Goal: Task Accomplishment & Management: Use online tool/utility

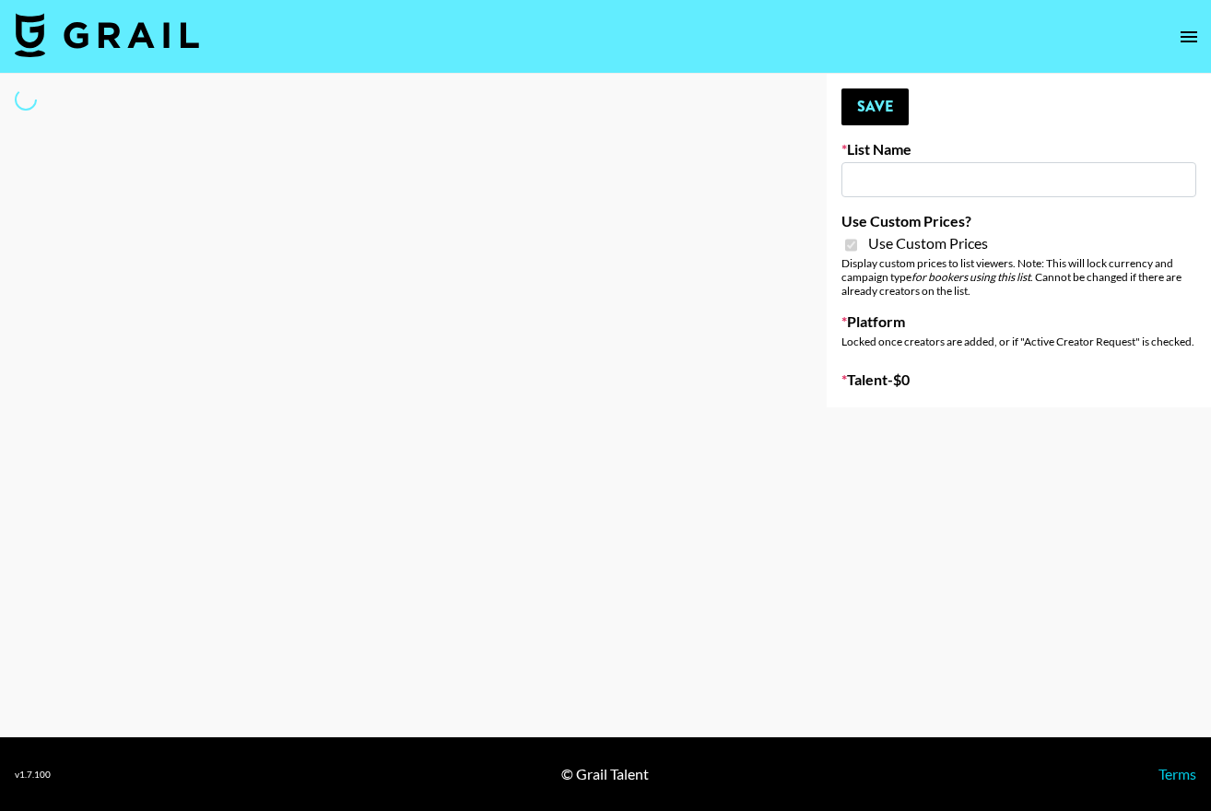
type input "Dietary Supp Brand"
checkbox input "true"
select select "Brand"
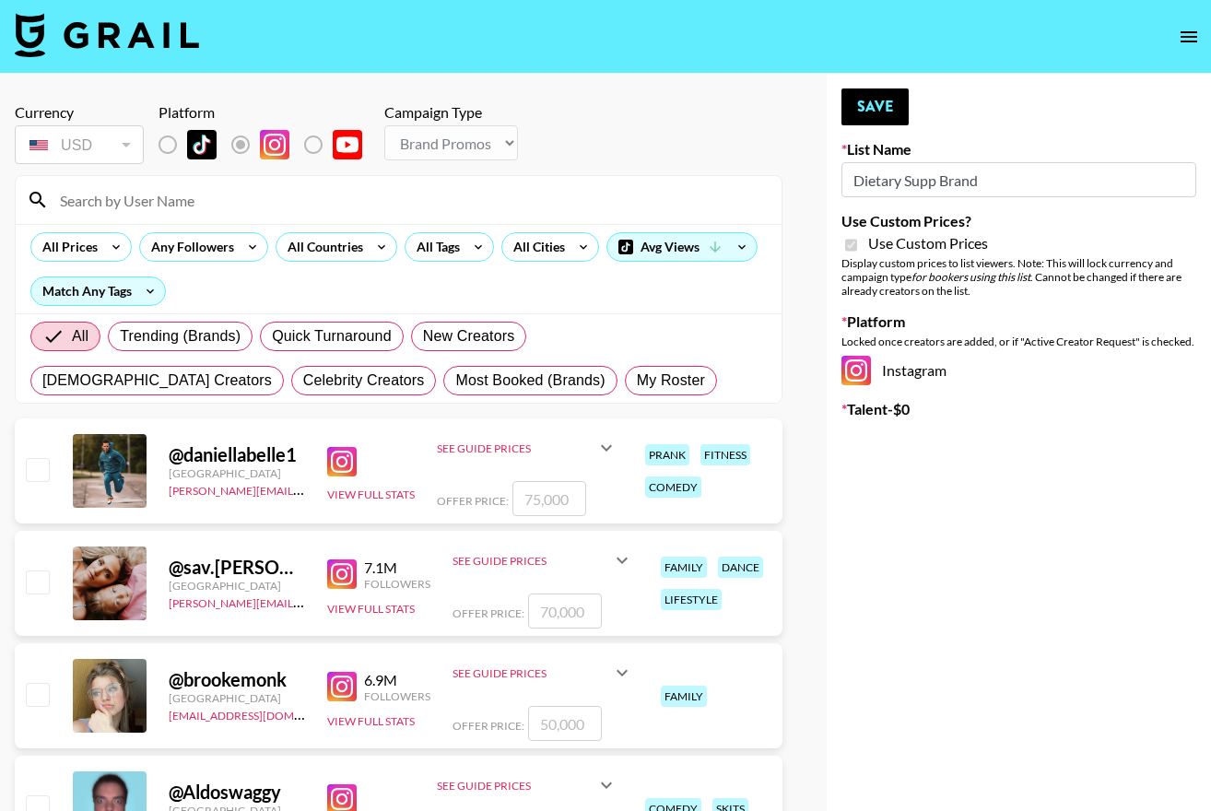
click at [242, 202] on input at bounding box center [410, 199] width 722 height 29
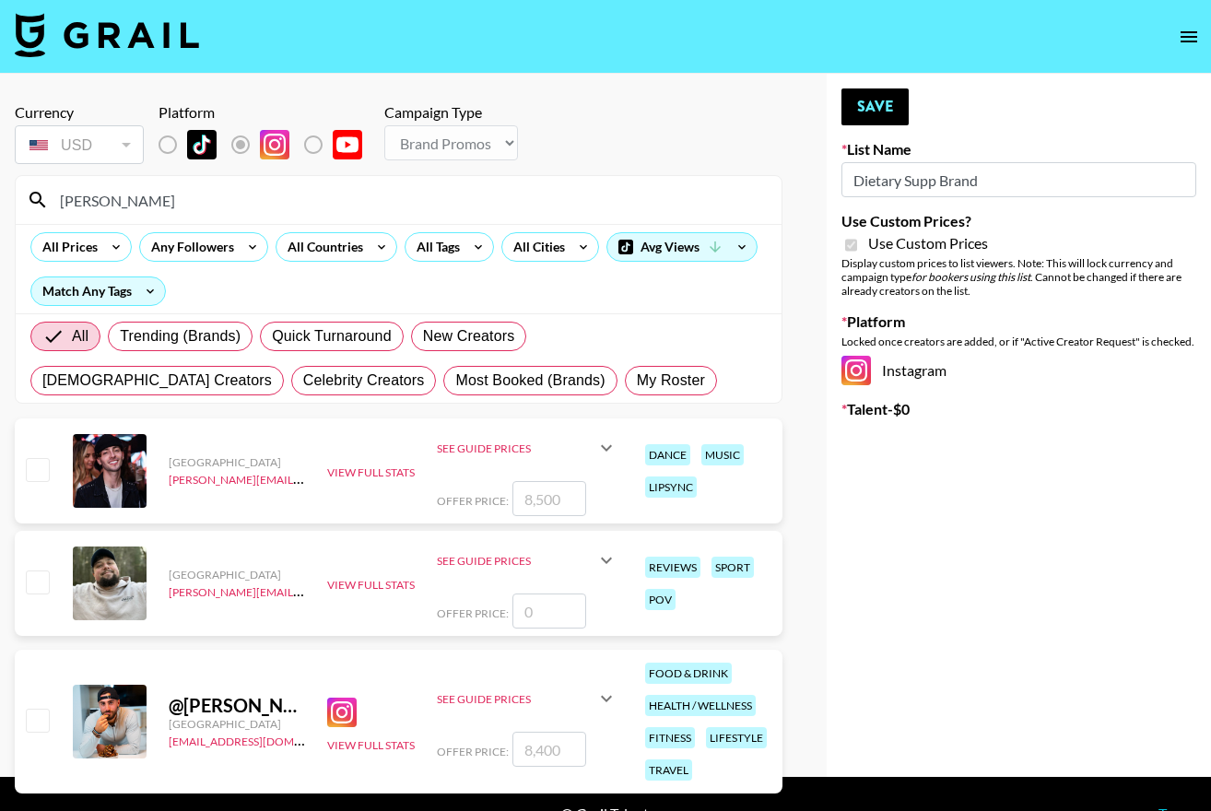
scroll to position [40, 0]
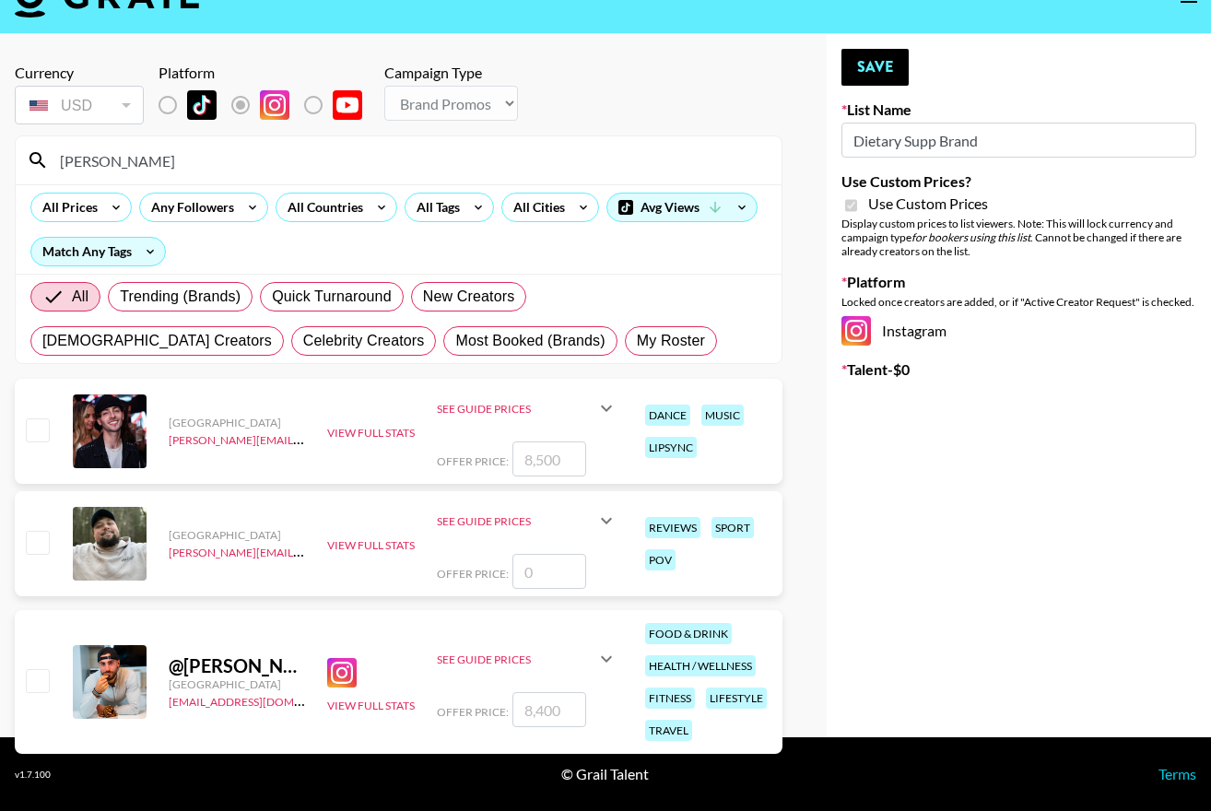
type input "[PERSON_NAME]"
click at [32, 685] on input "checkbox" at bounding box center [37, 680] width 22 height 22
checkbox input "true"
type input "8400"
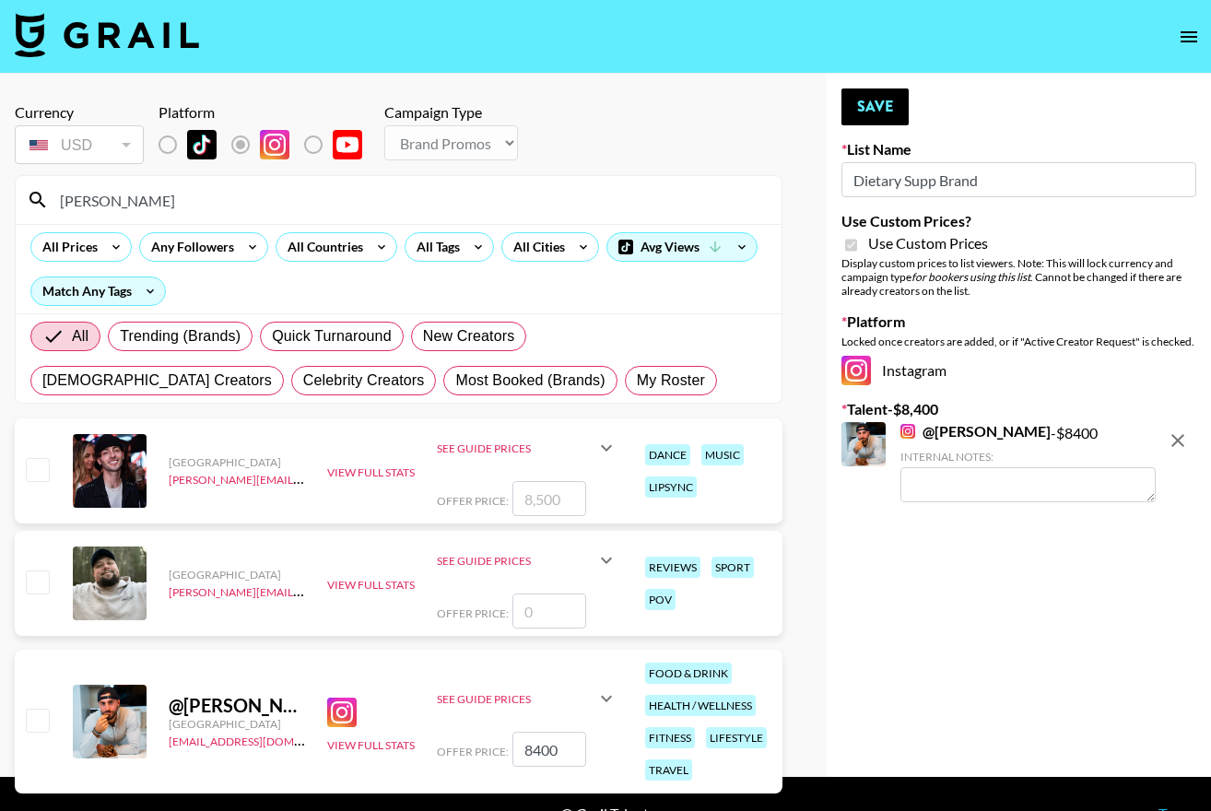
checkbox input "false"
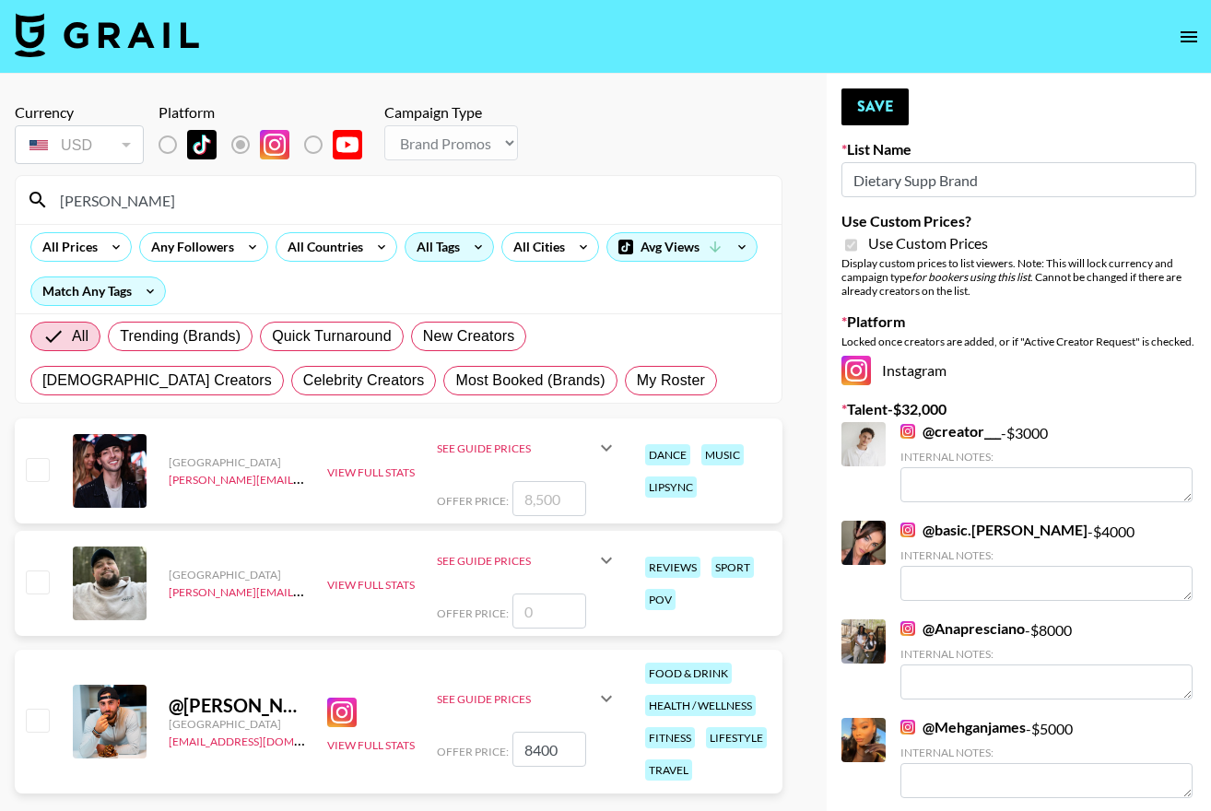
type textarea "1.2m on tiktok - crosspost price would be $9,000"
